Goal: Navigation & Orientation: Find specific page/section

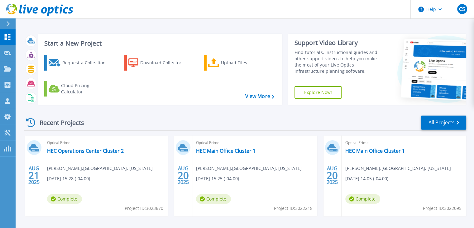
click at [205, 24] on div "Start a New Project Request a Collection Download Collector Upload Files Cloud …" at bounding box center [245, 163] width 459 height 327
